Goal: Task Accomplishment & Management: Use online tool/utility

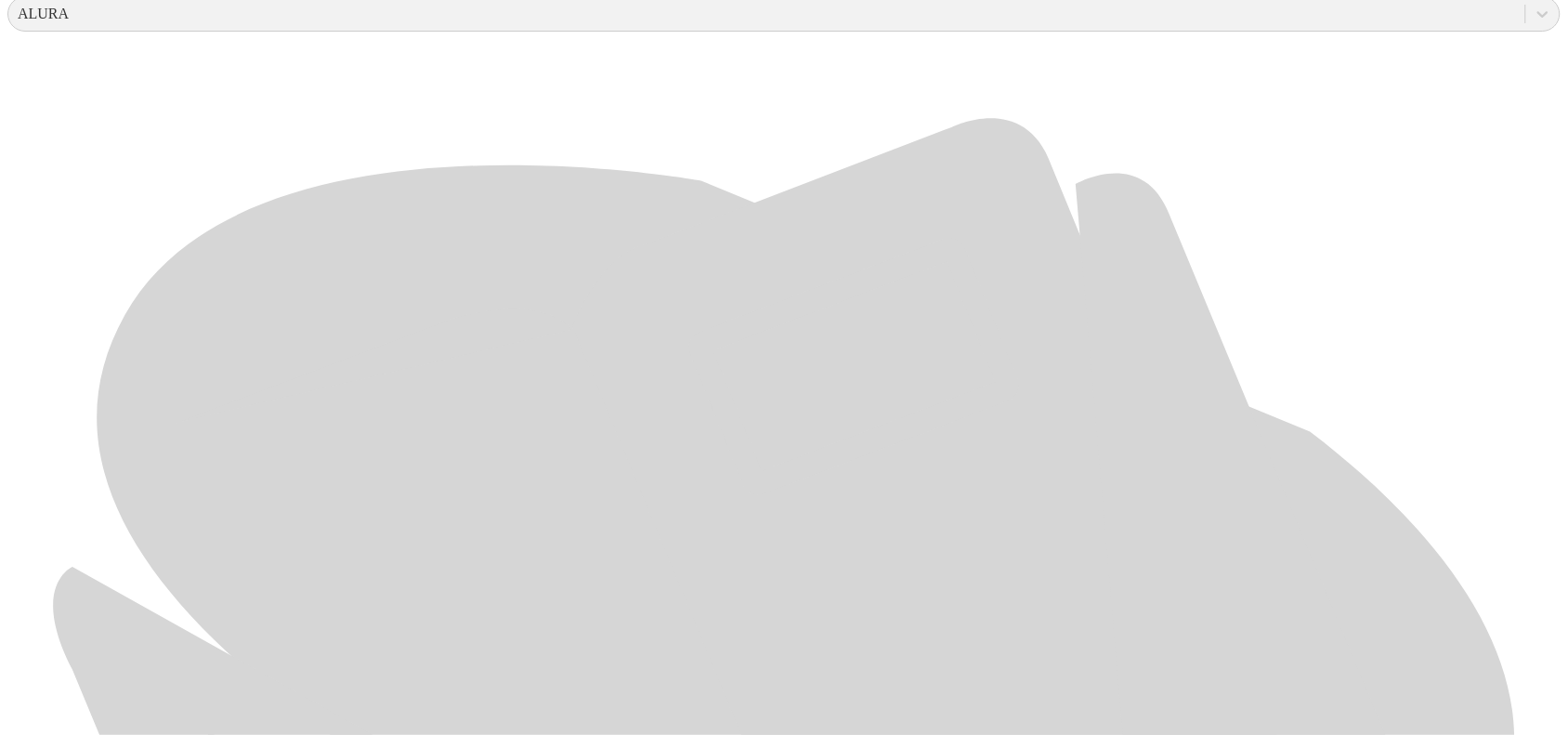
scroll to position [813, 0]
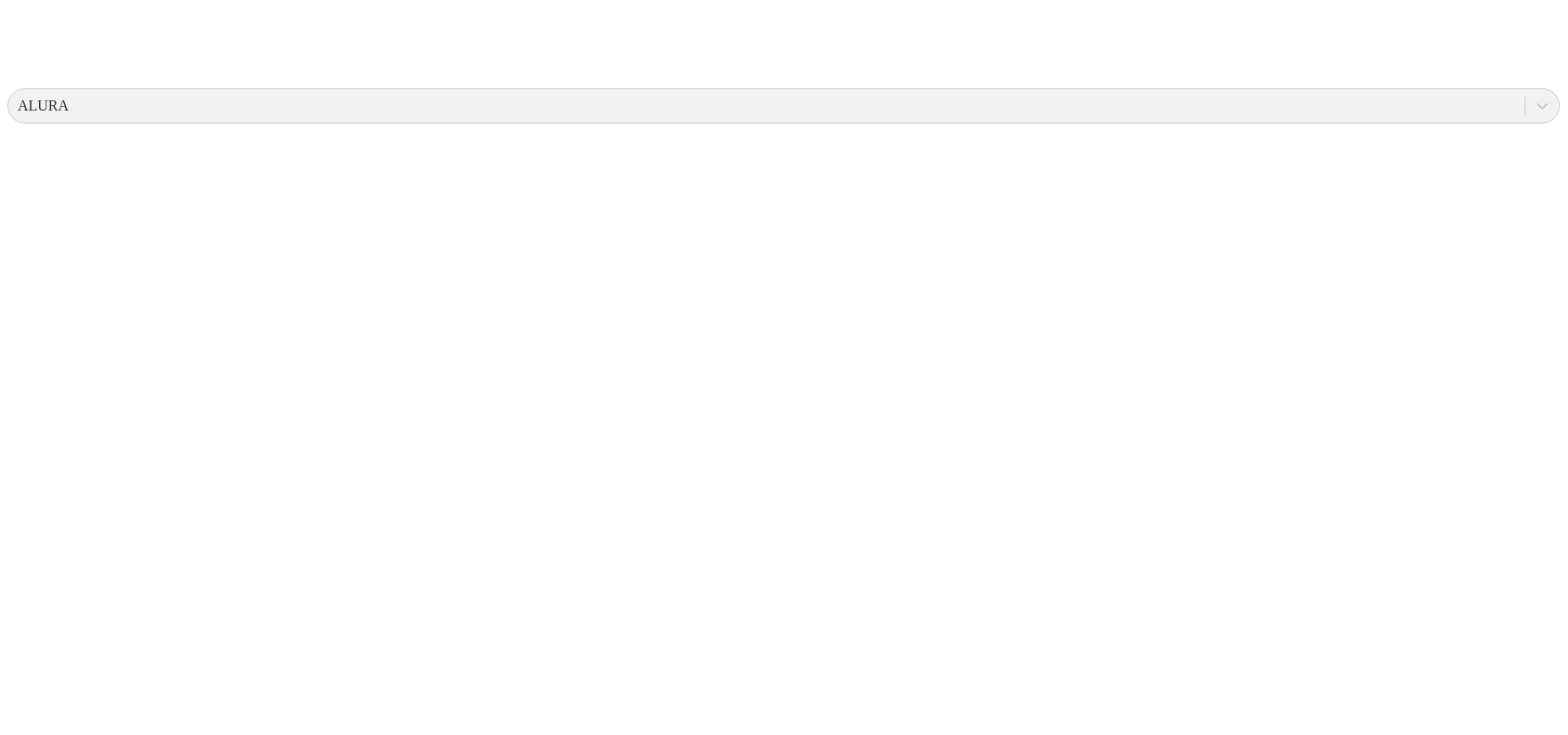
scroll to position [0, 0]
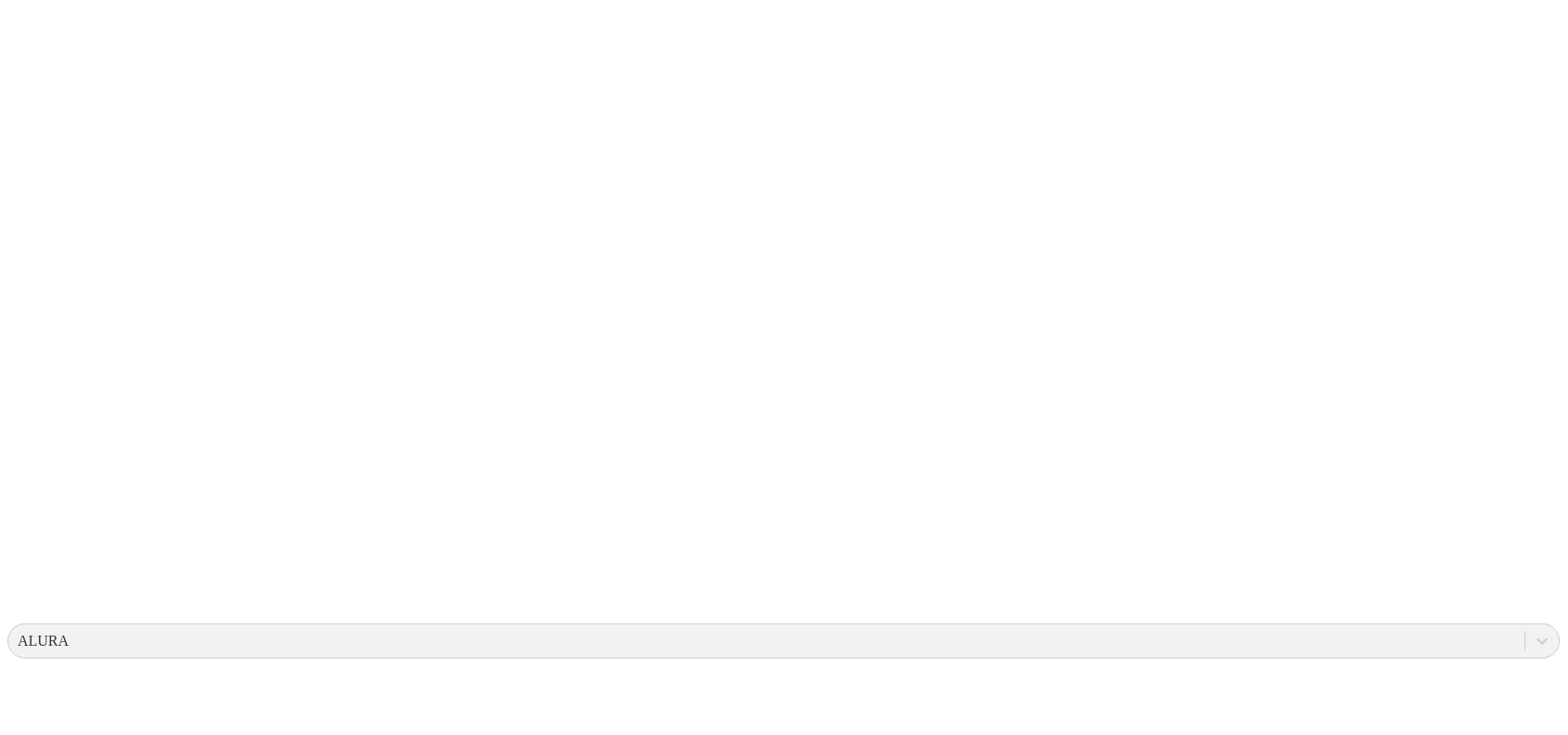
scroll to position [581, 0]
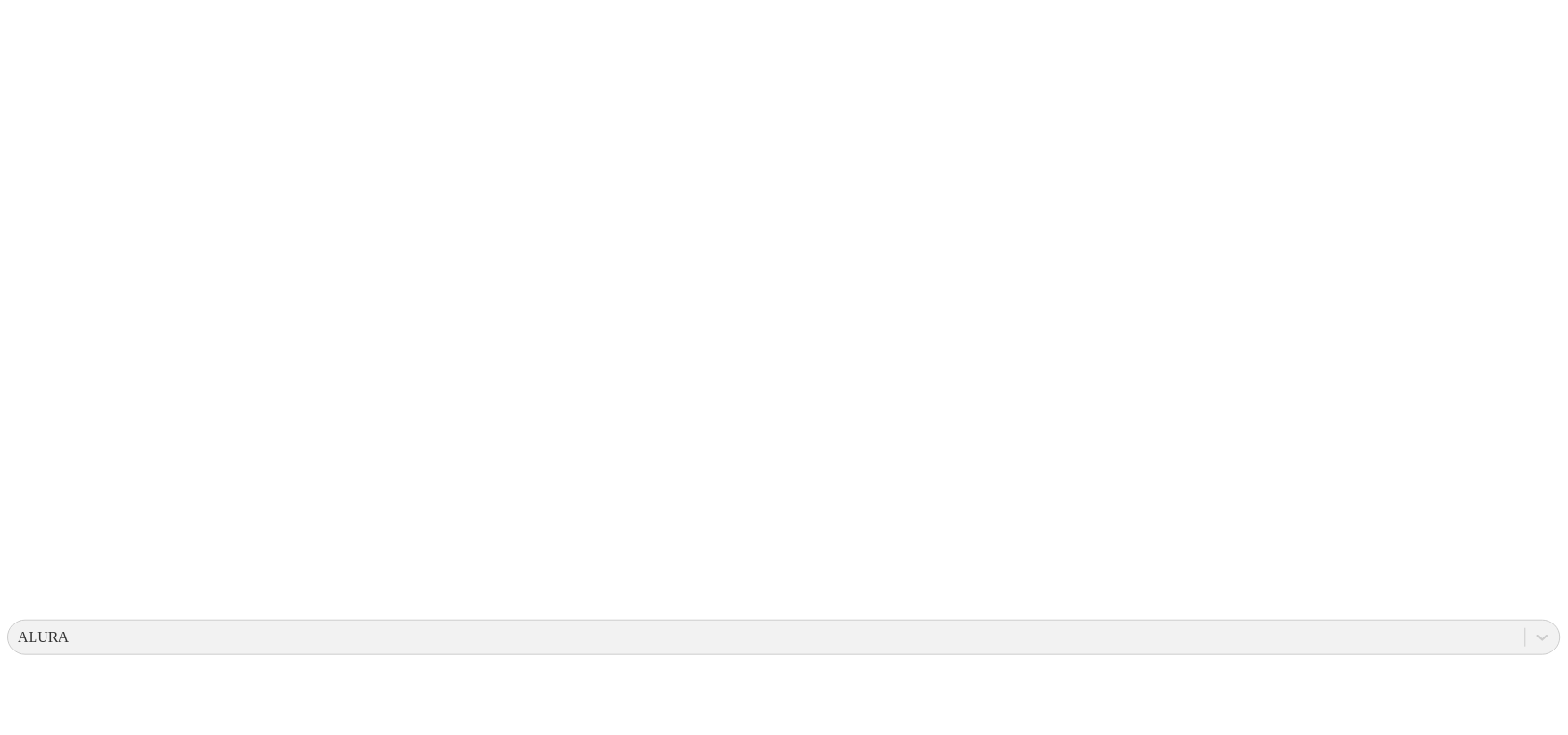
scroll to position [0, 0]
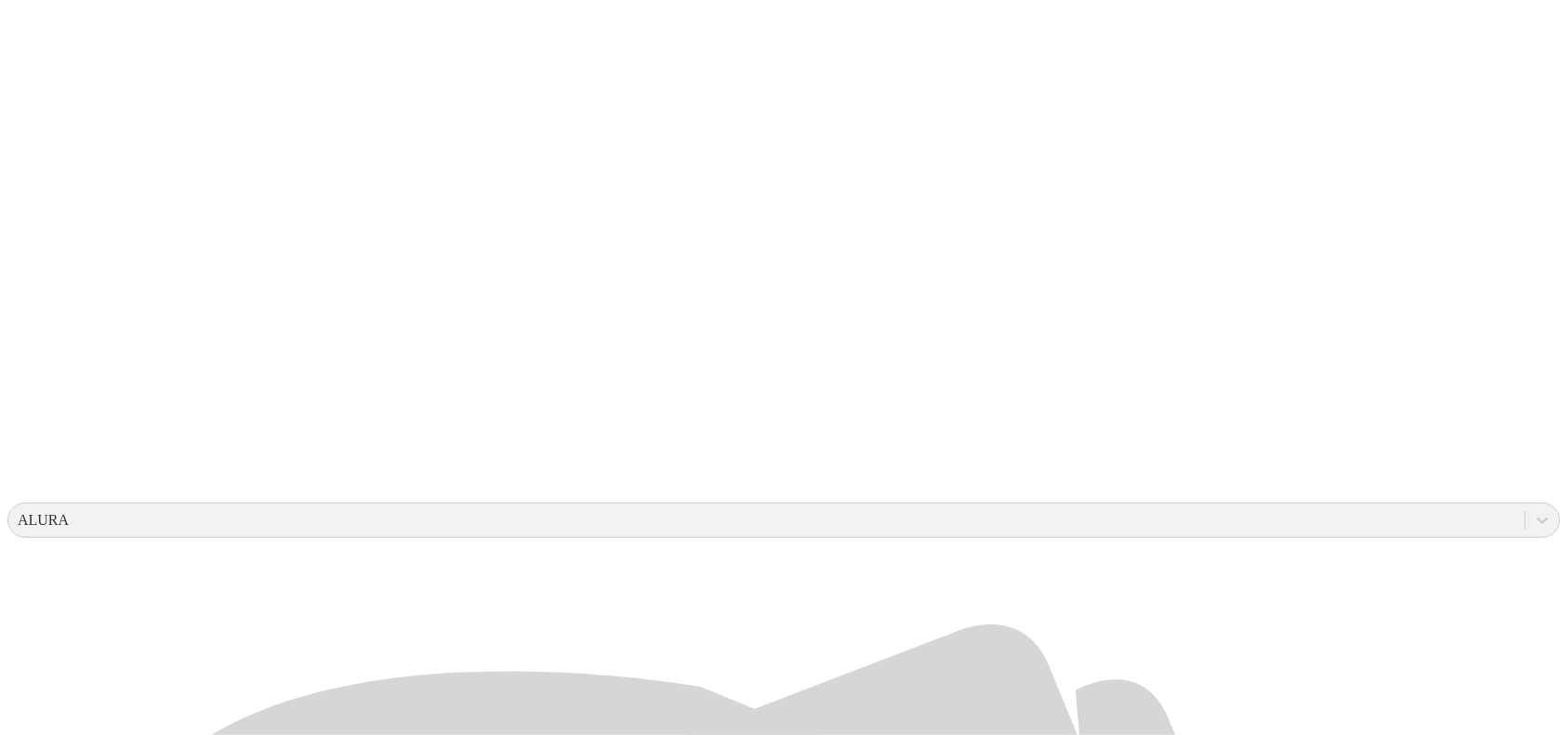
scroll to position [581, 0]
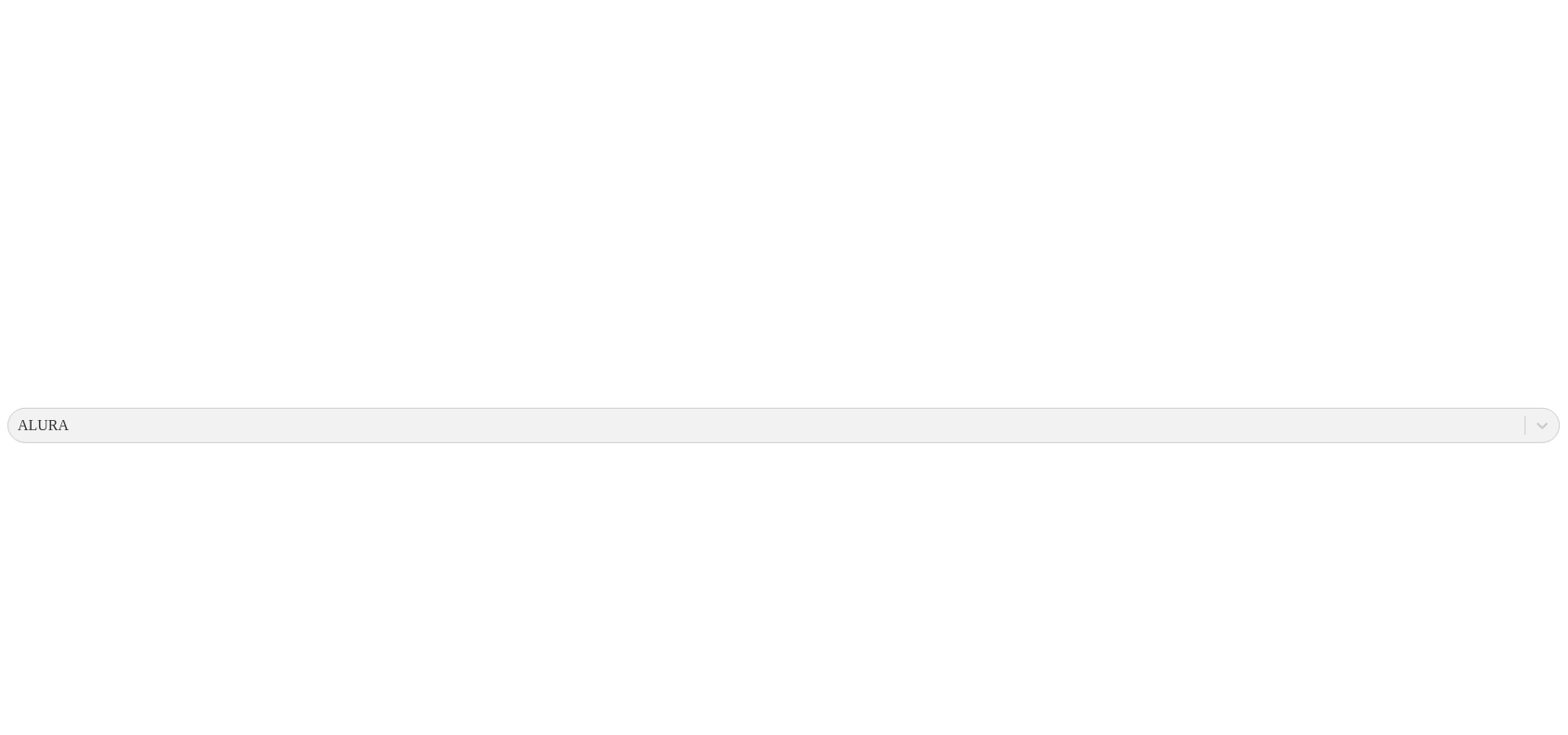
scroll to position [0, 0]
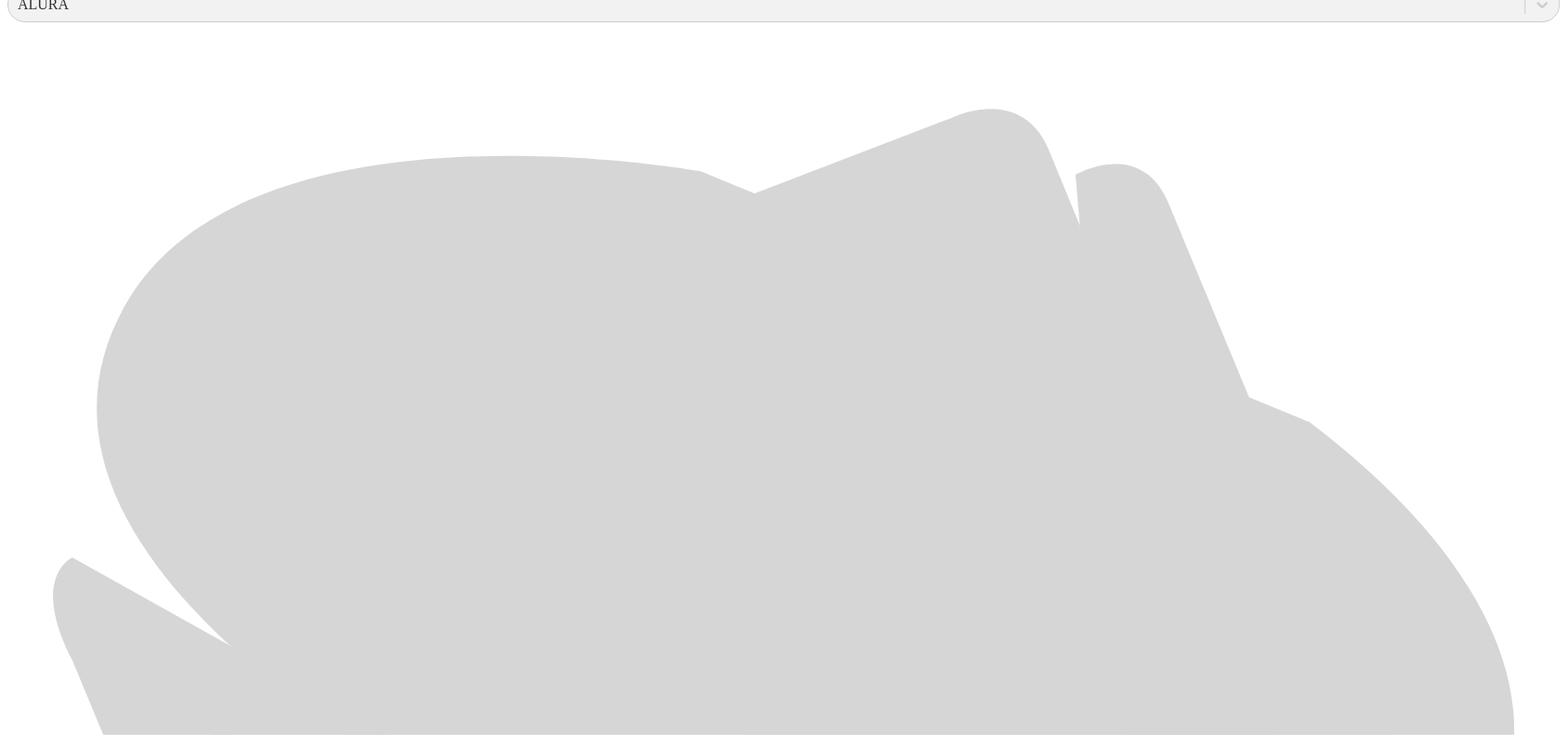
scroll to position [833, 0]
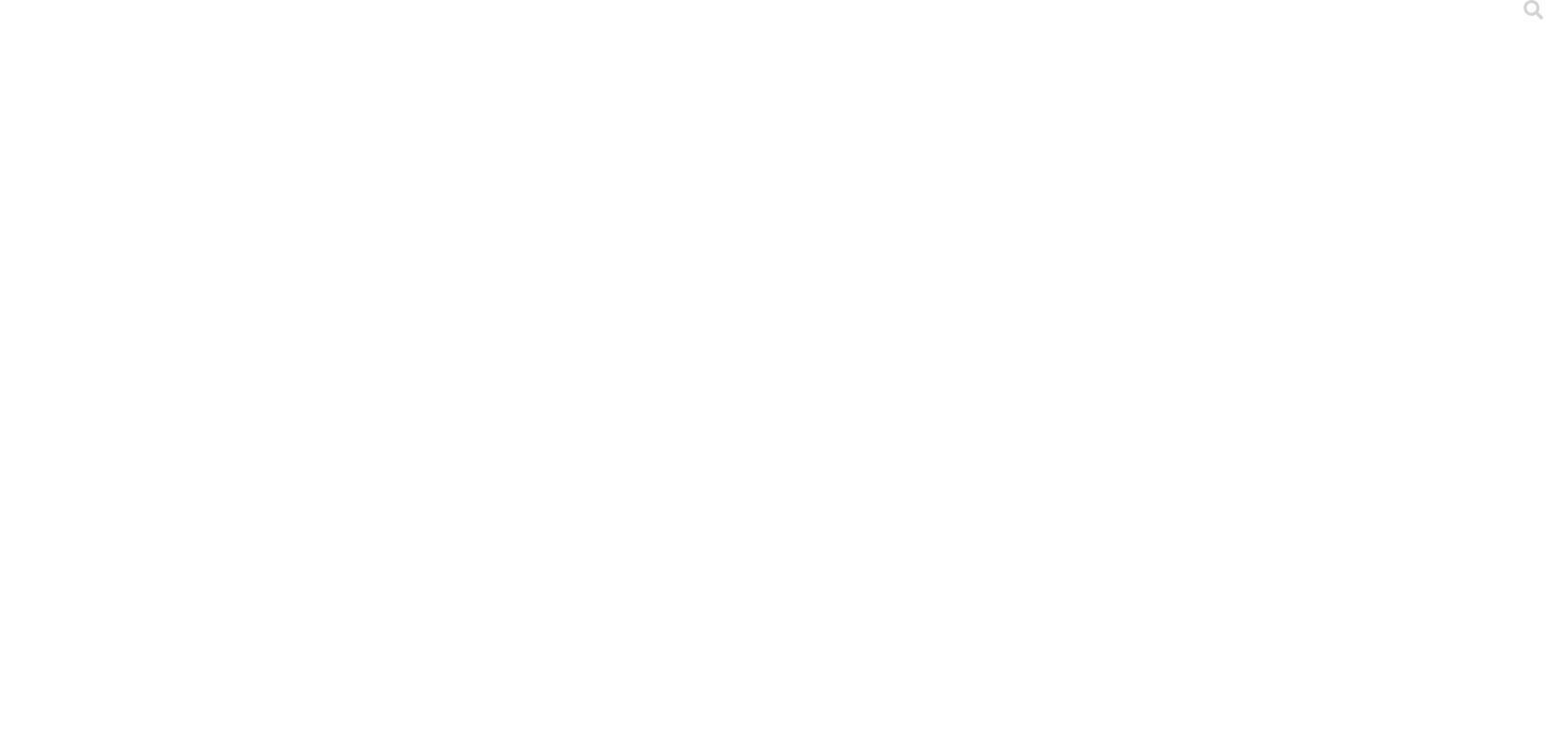
scroll to position [0, 0]
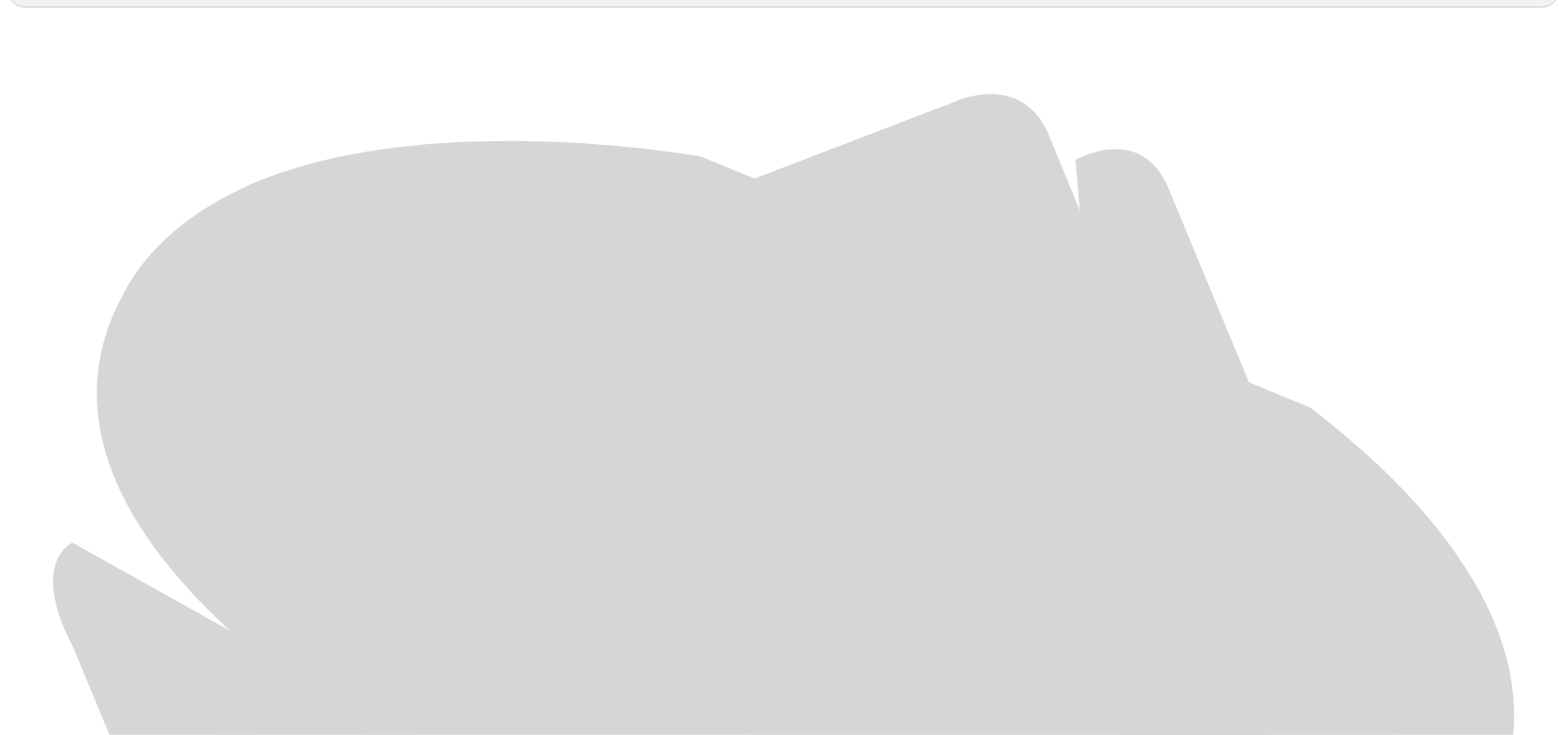
scroll to position [833, 0]
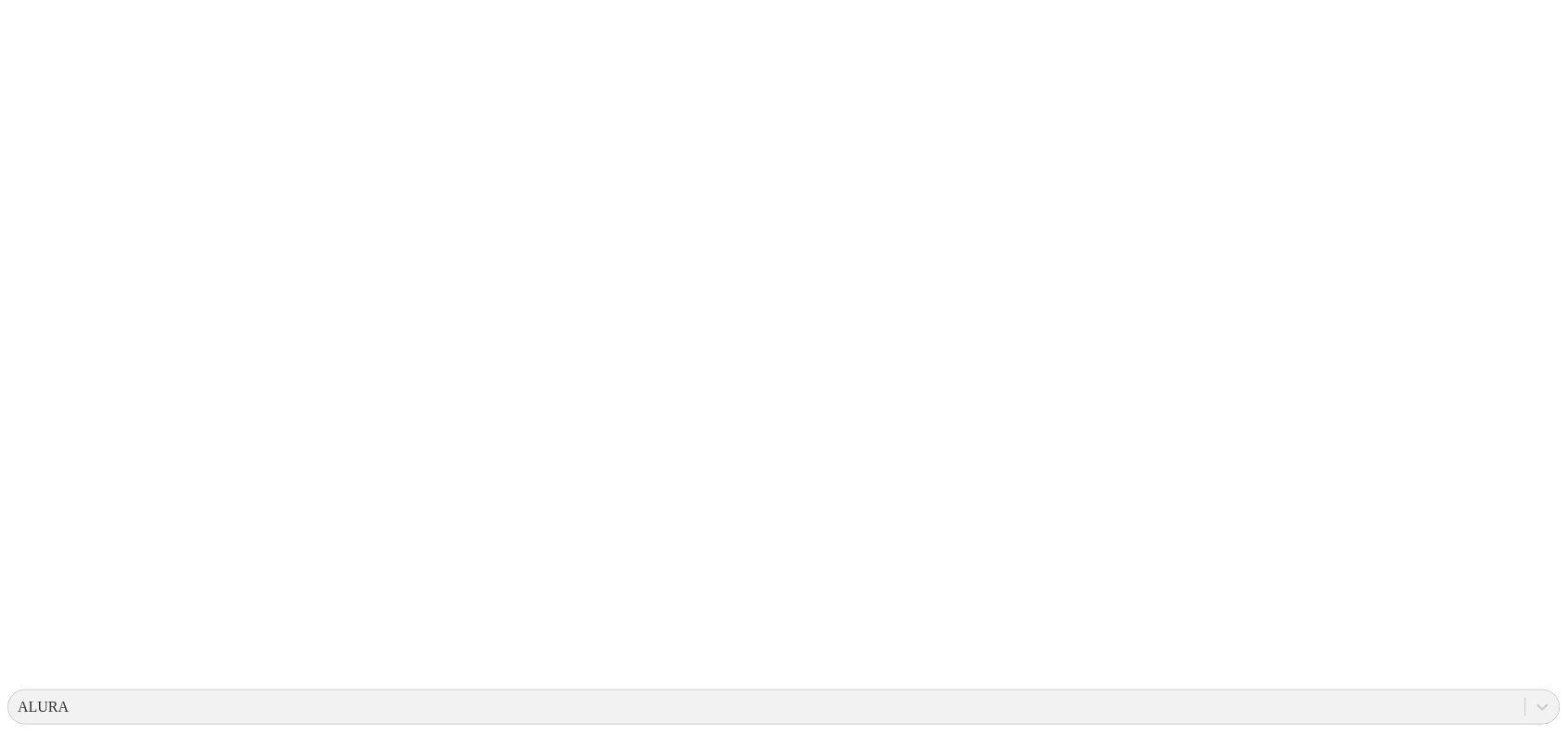
scroll to position [0, 0]
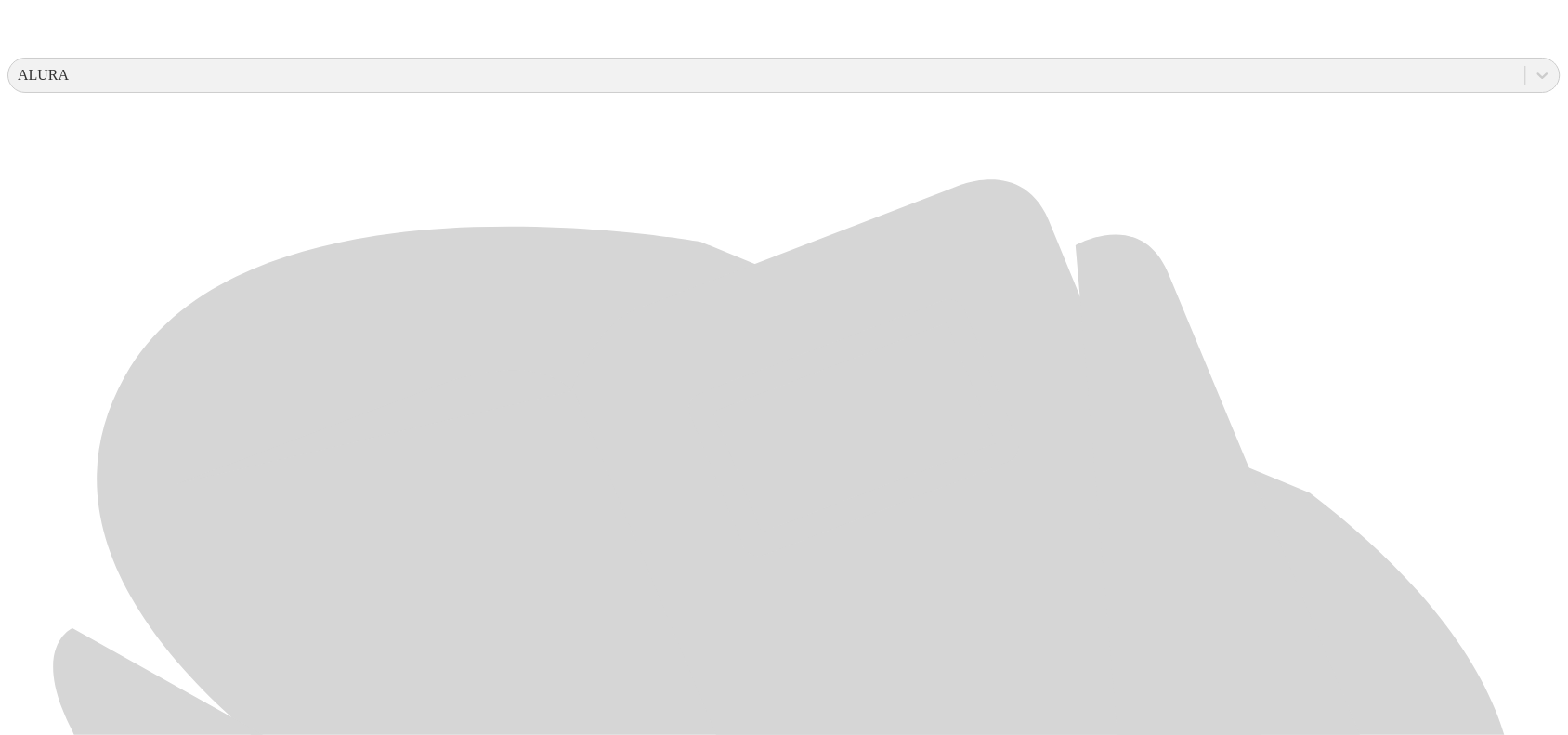
scroll to position [813, 0]
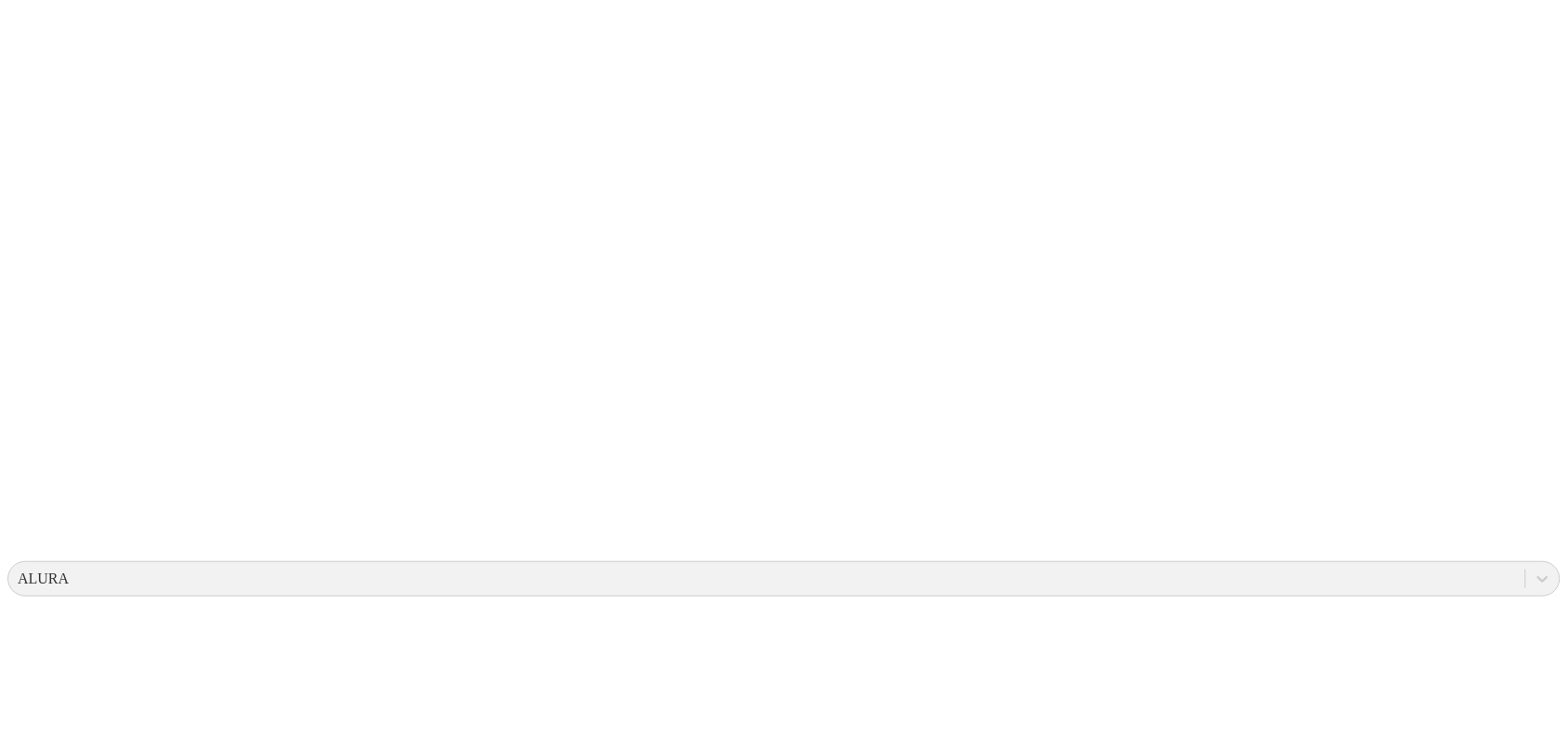
scroll to position [0, 0]
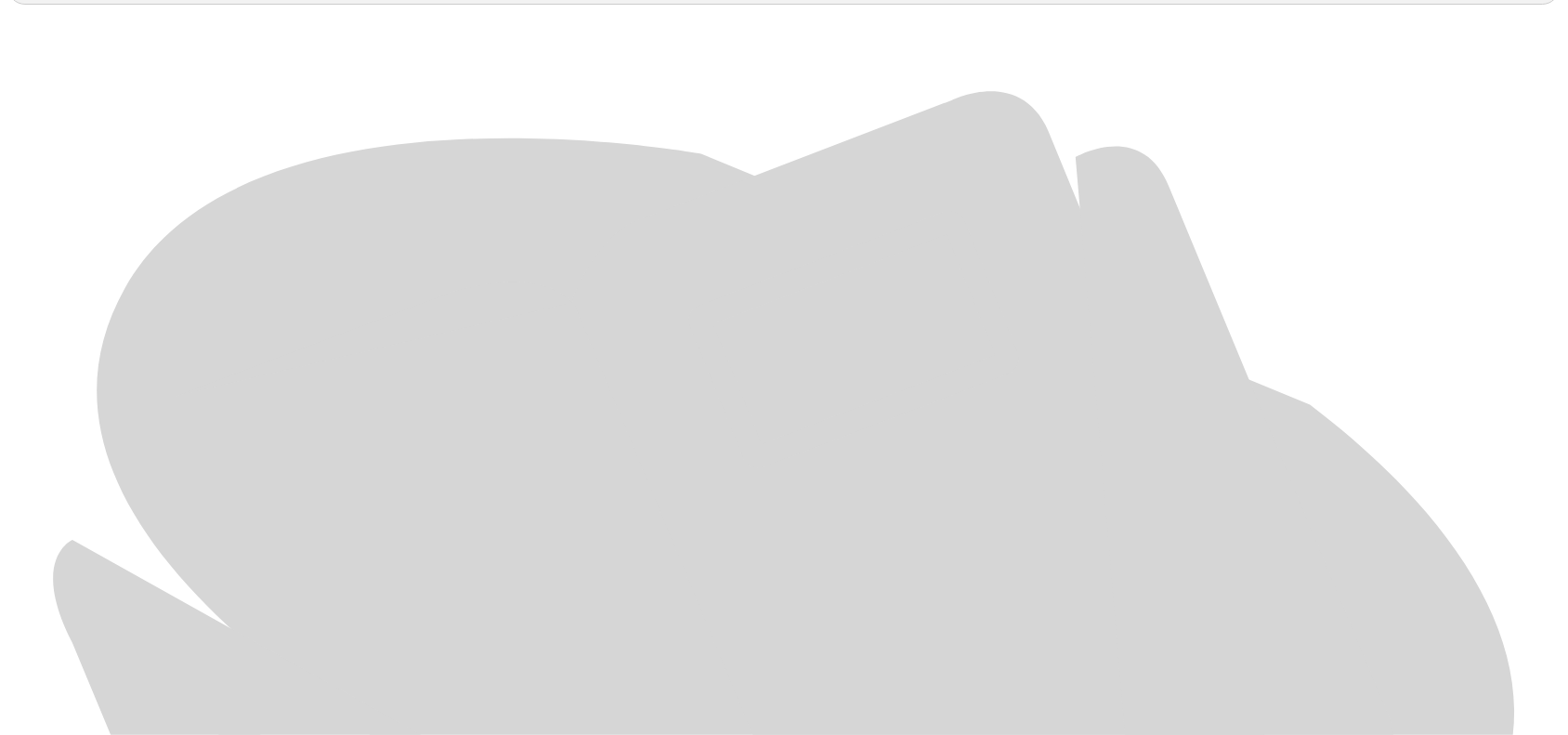
scroll to position [833, 0]
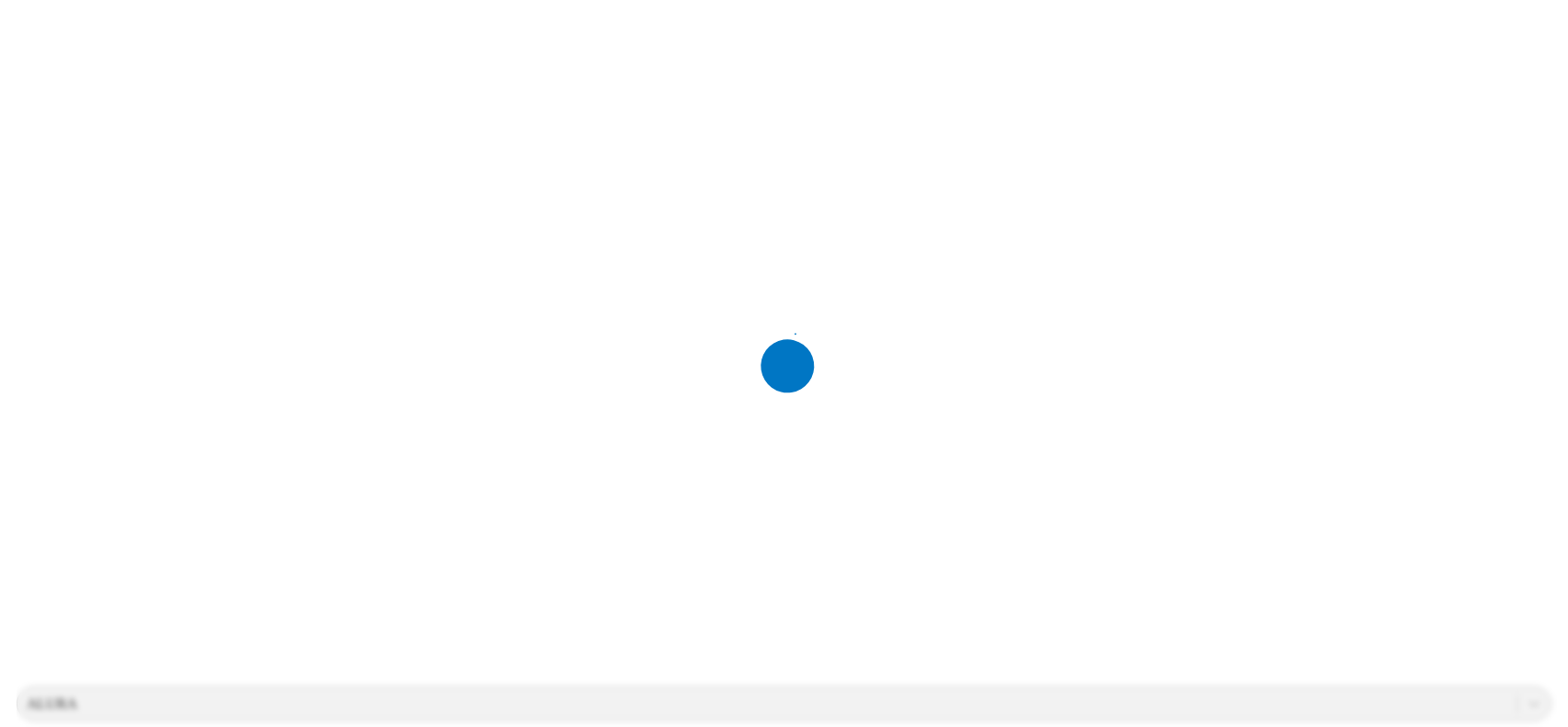
scroll to position [0, 0]
